Goal: Information Seeking & Learning: Learn about a topic

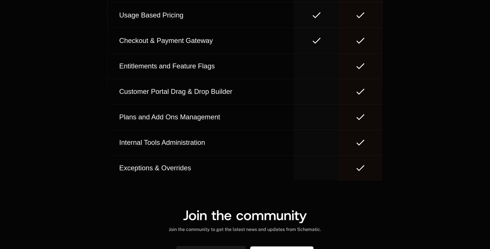
scroll to position [3531, 0]
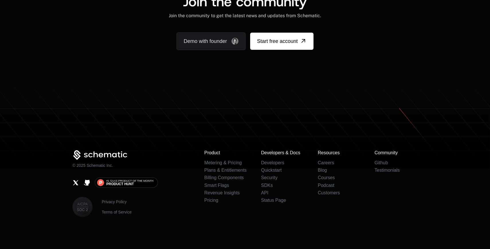
click at [86, 184] on icon "Github" at bounding box center [87, 183] width 7 height 7
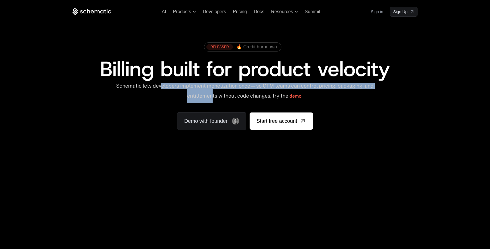
drag, startPoint x: 166, startPoint y: 88, endPoint x: 216, endPoint y: 94, distance: 50.1
click at [216, 94] on div "Schematic lets developers implement monetization once — so GTM teams can contro…" at bounding box center [244, 93] width 259 height 20
